Goal: Information Seeking & Learning: Understand process/instructions

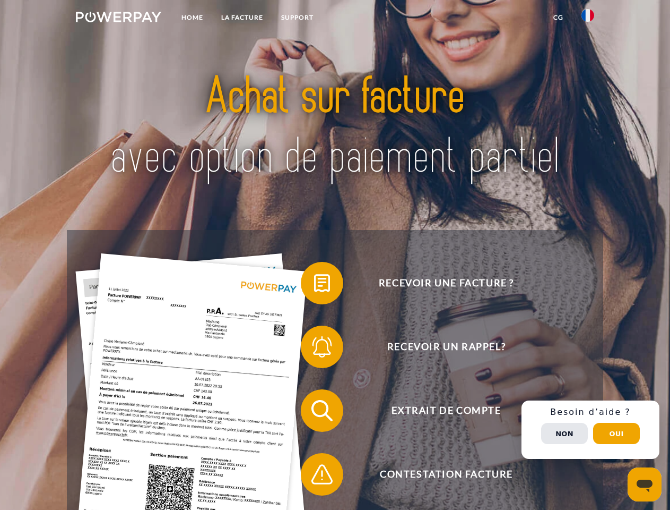
click at [118, 19] on img at bounding box center [118, 17] width 85 height 11
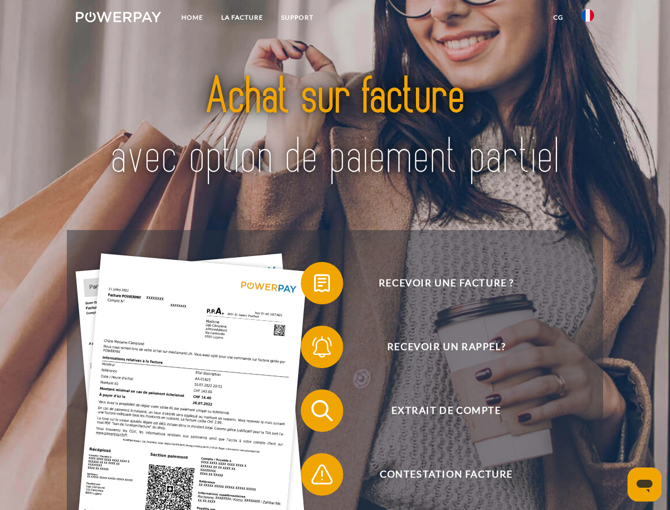
click at [588, 19] on img at bounding box center [588, 15] width 13 height 13
click at [558, 18] on link "CG" at bounding box center [559, 17] width 28 height 19
click at [314, 285] on span at bounding box center [306, 282] width 53 height 53
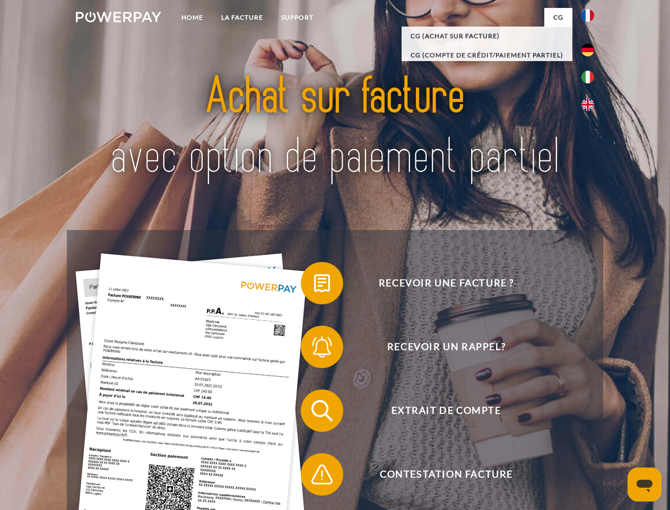
click at [314, 349] on span at bounding box center [306, 346] width 53 height 53
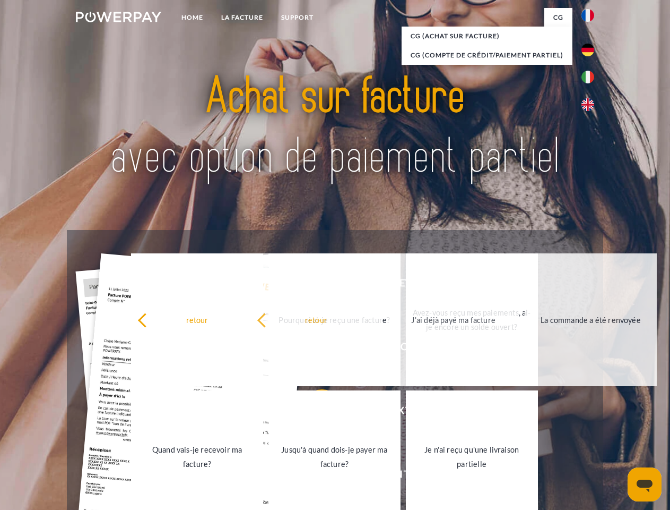
click at [314, 412] on link "Jusqu'à quand dois-je payer ma facture?" at bounding box center [335, 456] width 132 height 133
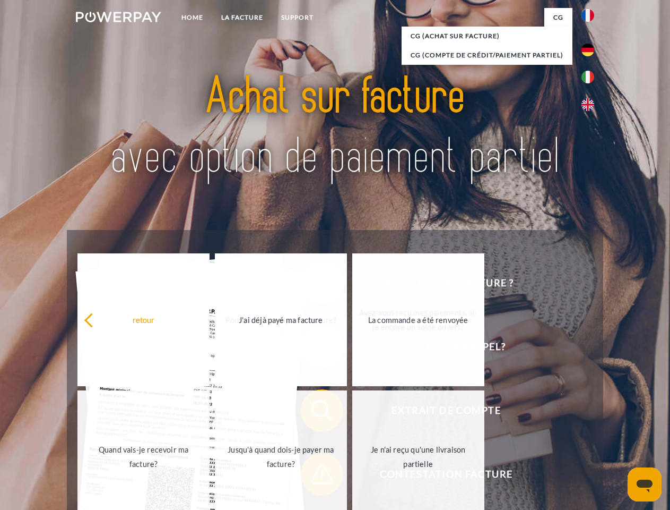
click at [314, 476] on span at bounding box center [306, 473] width 53 height 53
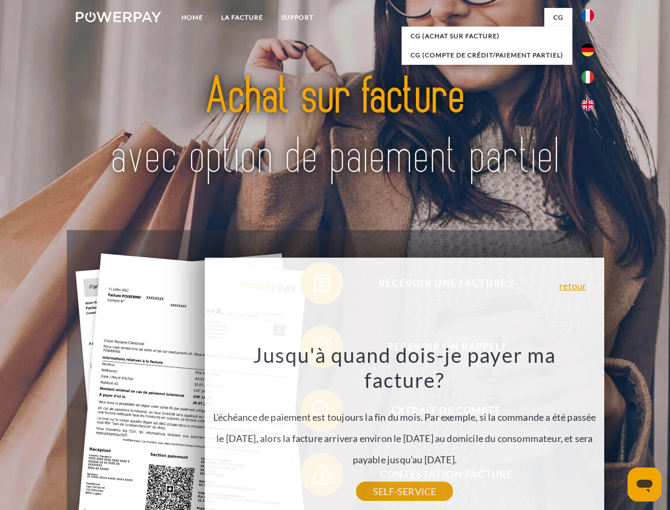
click at [591, 429] on div "Recevoir une facture ? Recevoir un rappel? Extrait de compte retour" at bounding box center [335, 442] width 536 height 425
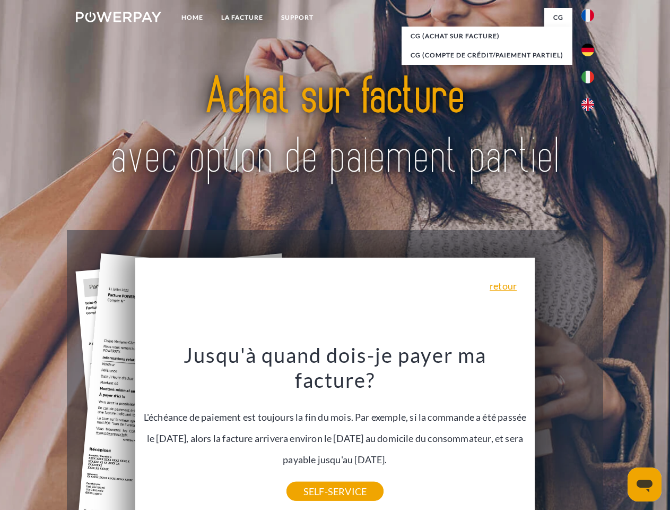
click at [565, 432] on span "Extrait de compte" at bounding box center [446, 410] width 260 height 42
click at [617, 433] on header "Home LA FACTURE Support" at bounding box center [335, 366] width 670 height 733
